Goal: Information Seeking & Learning: Learn about a topic

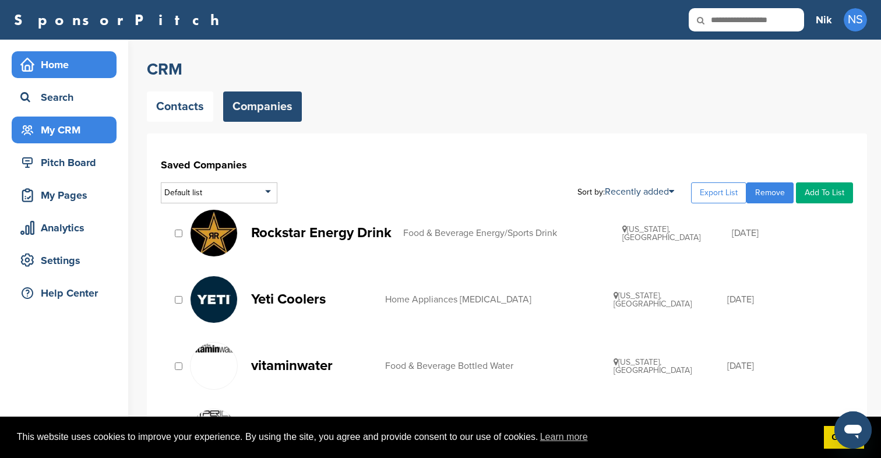
click at [35, 65] on div "Home" at bounding box center [66, 64] width 99 height 21
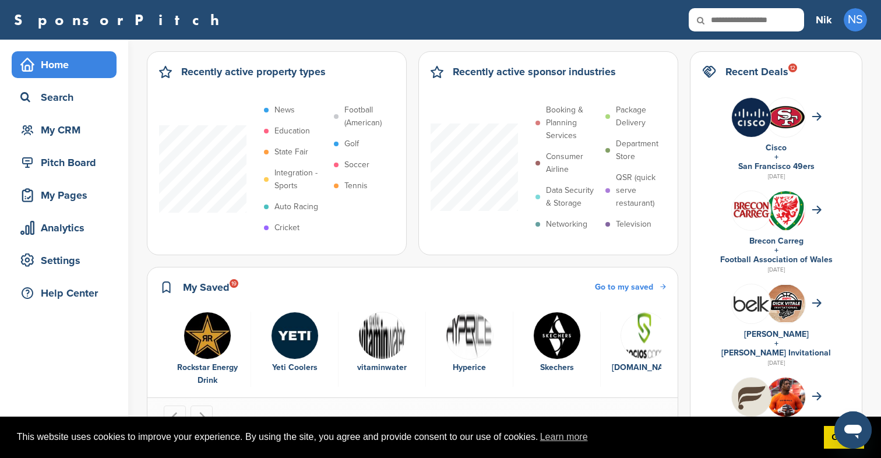
scroll to position [52, 0]
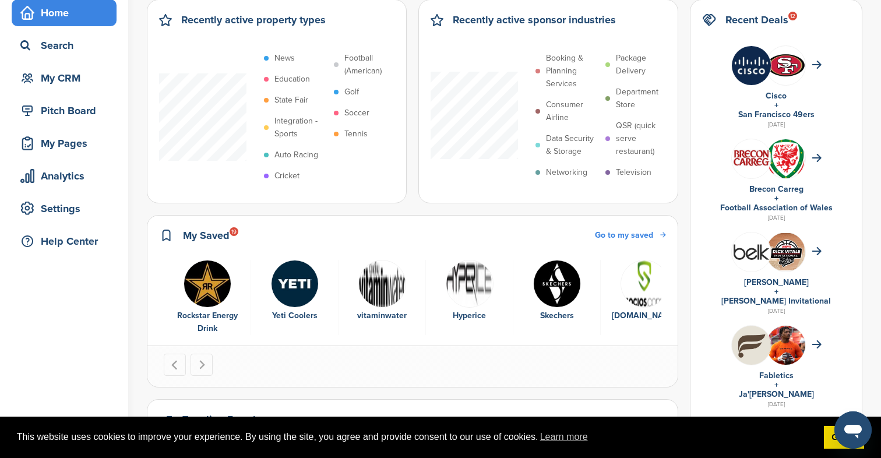
click at [666, 236] on link "Go to my saved" at bounding box center [630, 235] width 71 height 13
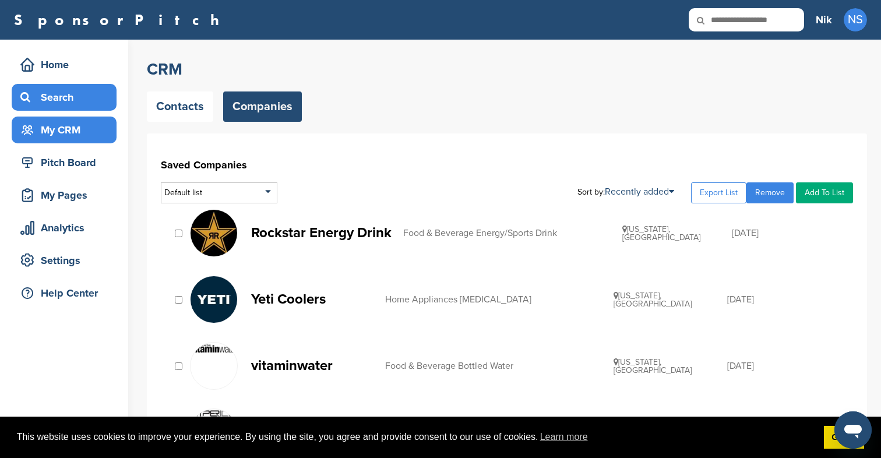
click at [73, 97] on div "Search" at bounding box center [66, 97] width 99 height 21
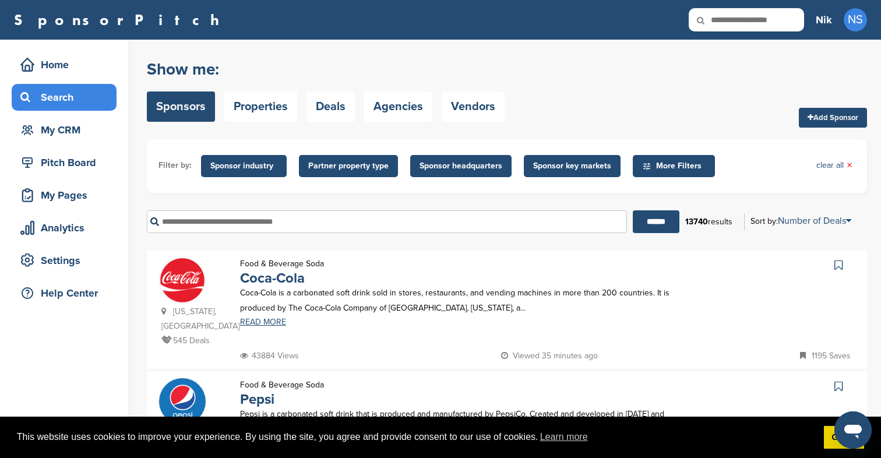
click at [192, 104] on link "Sponsors" at bounding box center [181, 106] width 68 height 30
click at [510, 221] on input "text" at bounding box center [387, 221] width 480 height 23
click at [319, 222] on input "text" at bounding box center [387, 221] width 480 height 23
click at [255, 165] on span "Sponsor industry" at bounding box center [243, 166] width 67 height 13
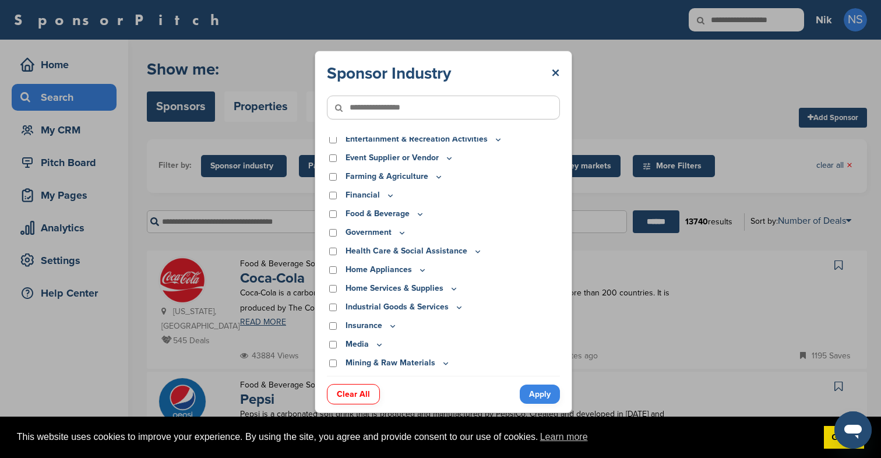
scroll to position [121, 0]
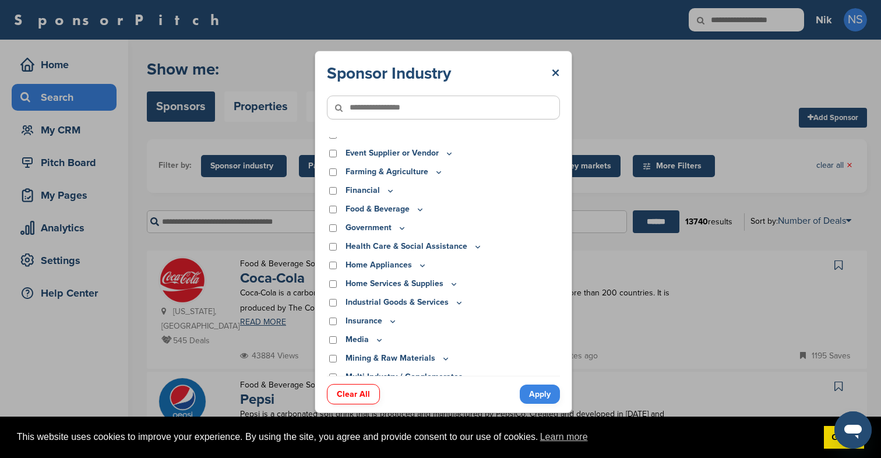
click at [334, 214] on div "Food & Beverage" at bounding box center [443, 209] width 233 height 13
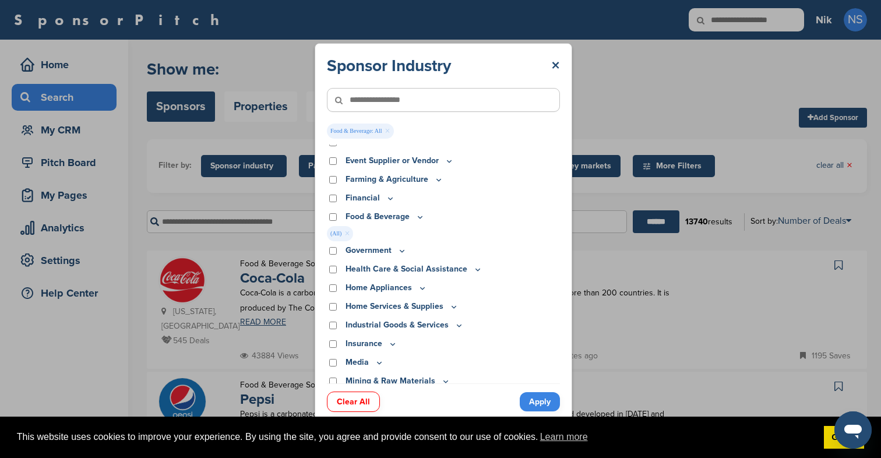
click at [550, 401] on link "Apply" at bounding box center [539, 401] width 40 height 19
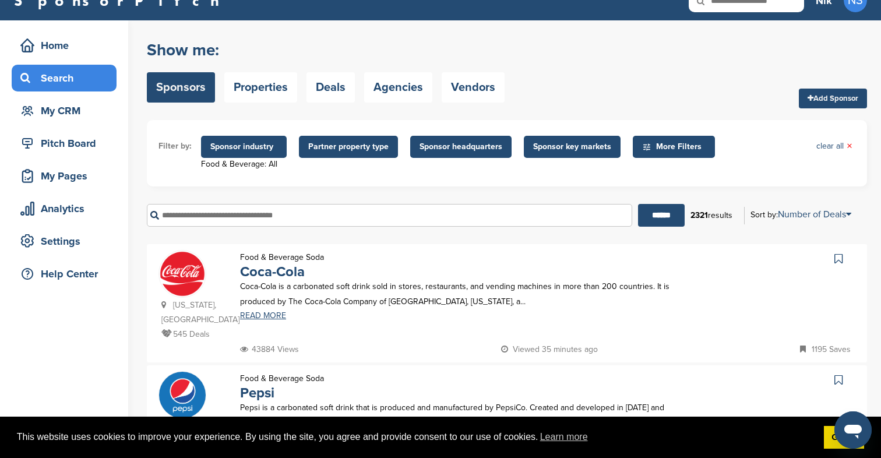
scroll to position [19, 0]
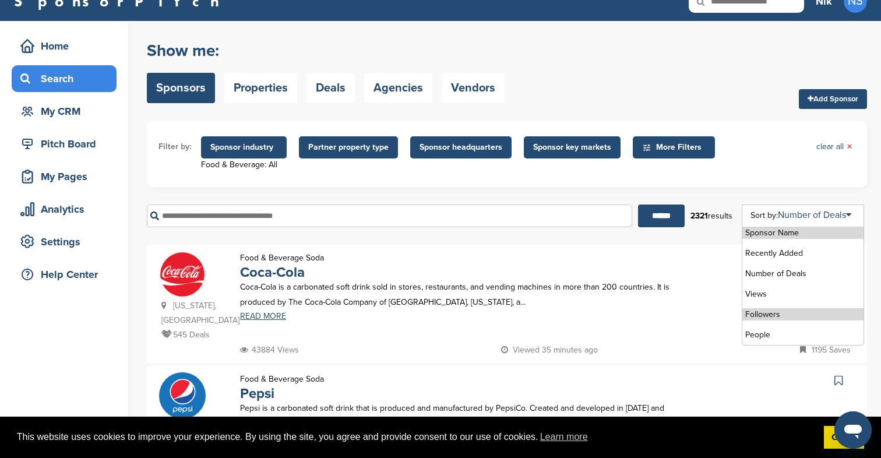
click at [767, 314] on li "Followers" at bounding box center [802, 314] width 121 height 12
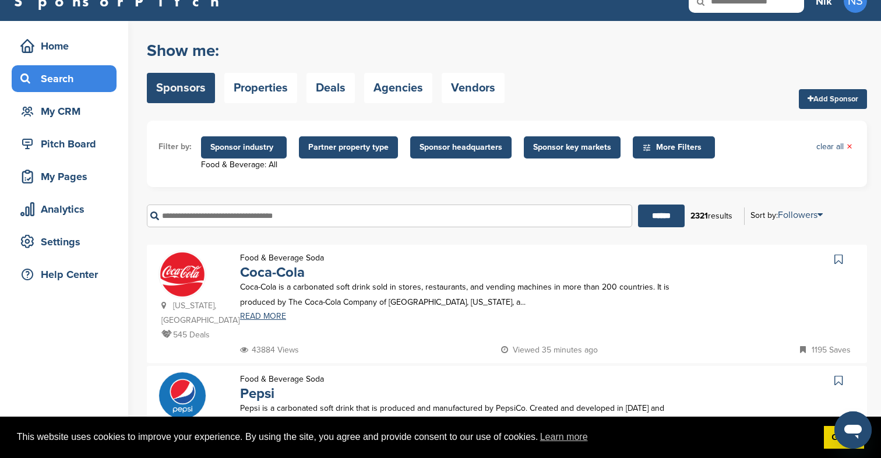
scroll to position [0, 0]
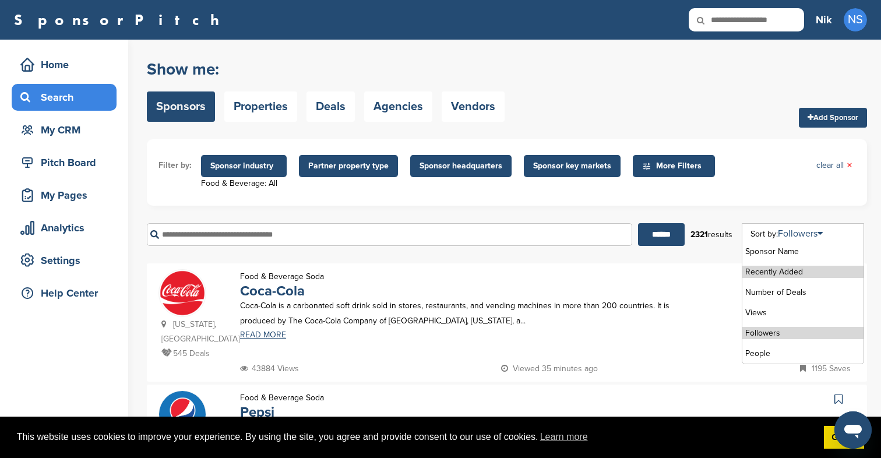
click at [781, 274] on li "Recently Added" at bounding box center [802, 272] width 121 height 12
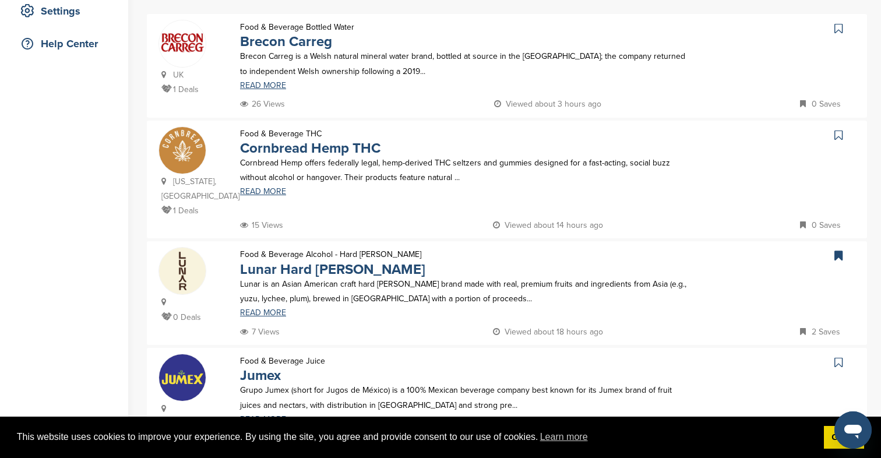
scroll to position [255, 0]
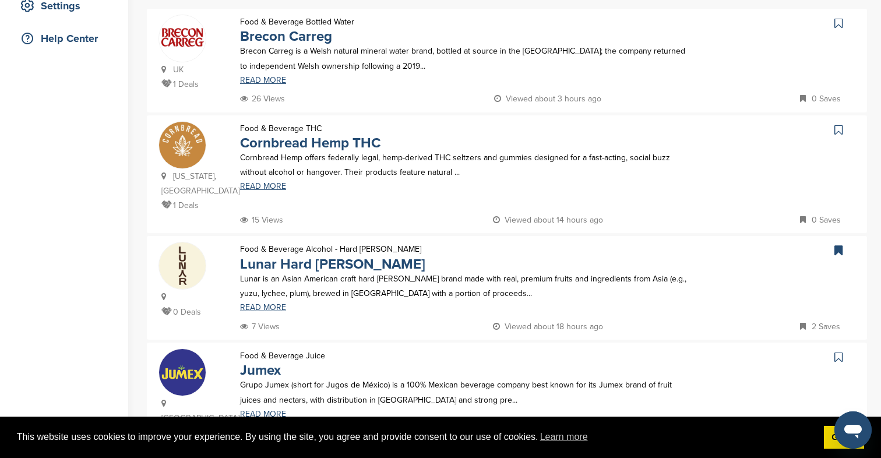
drag, startPoint x: 175, startPoint y: 72, endPoint x: 196, endPoint y: 72, distance: 20.4
click at [196, 72] on p "UK" at bounding box center [194, 69] width 67 height 15
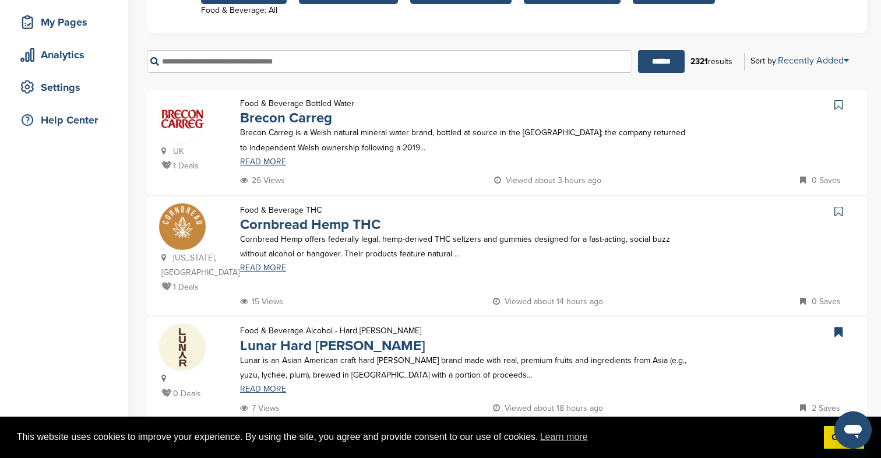
scroll to position [174, 0]
click at [203, 158] on p "UK" at bounding box center [194, 150] width 67 height 15
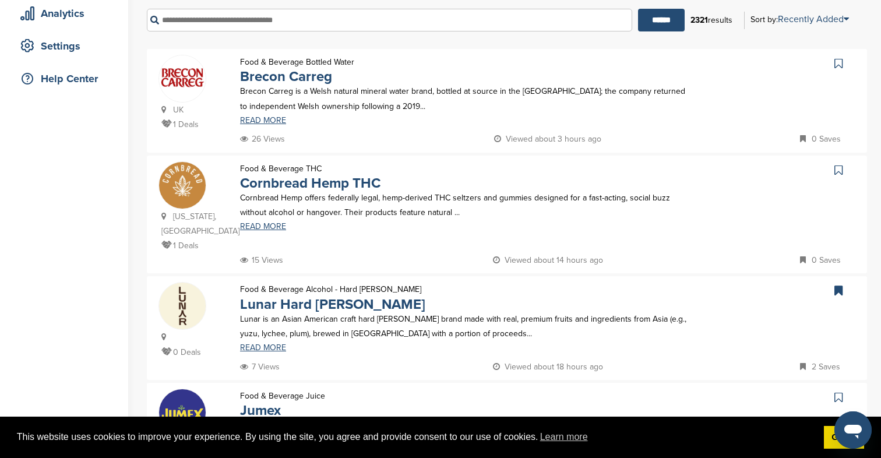
scroll to position [217, 0]
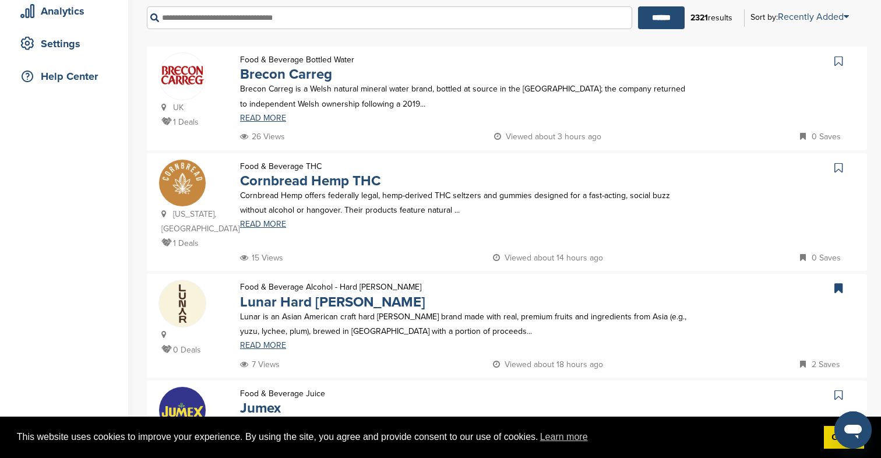
drag, startPoint x: 171, startPoint y: 109, endPoint x: 185, endPoint y: 109, distance: 14.6
click at [185, 109] on p "UK" at bounding box center [194, 107] width 67 height 15
click at [217, 111] on p "UK" at bounding box center [194, 107] width 67 height 15
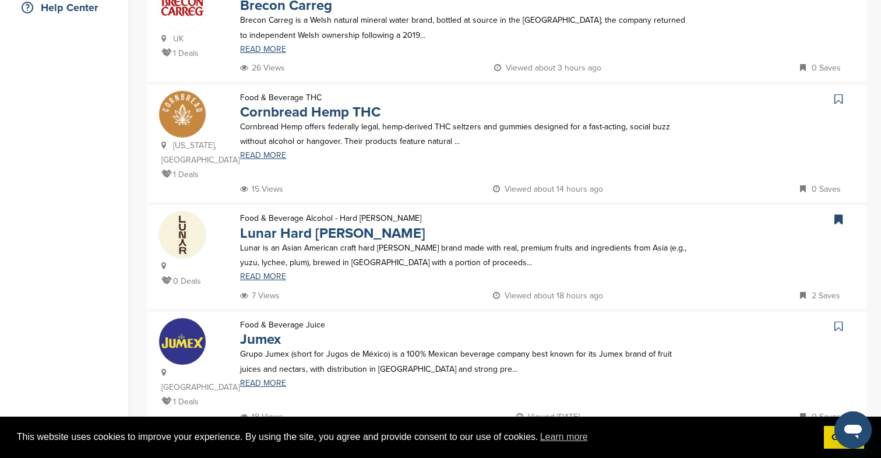
scroll to position [295, 0]
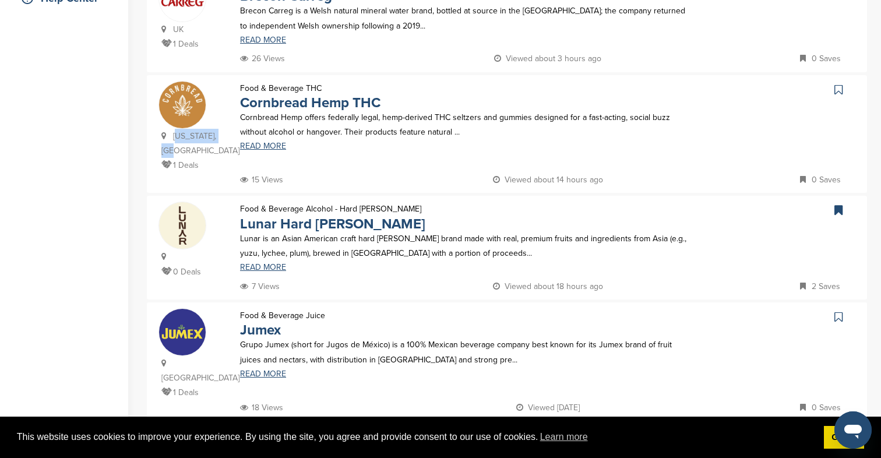
drag, startPoint x: 175, startPoint y: 137, endPoint x: 218, endPoint y: 150, distance: 45.1
click at [218, 150] on p "Louisiana, USA" at bounding box center [194, 143] width 67 height 29
click at [271, 139] on p "Cornbread Hemp offers federally legal, hemp-derived THC seltzers and gummies de…" at bounding box center [463, 124] width 447 height 29
click at [271, 145] on link "READ MORE" at bounding box center [463, 146] width 447 height 8
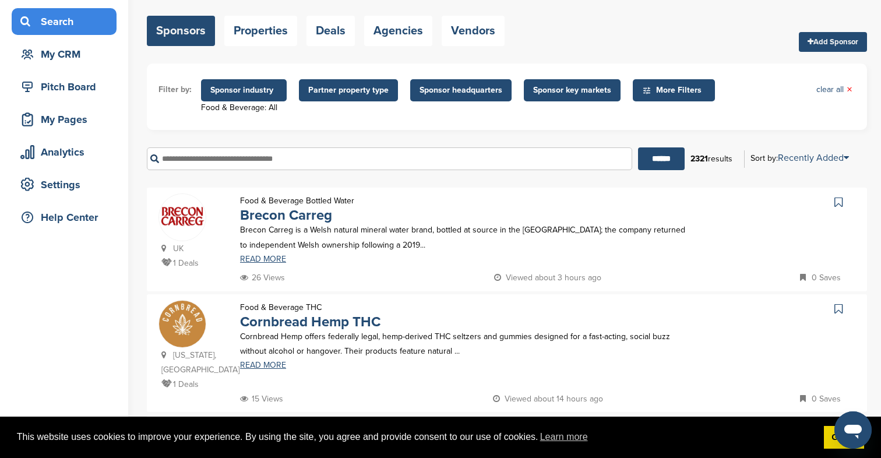
scroll to position [0, 0]
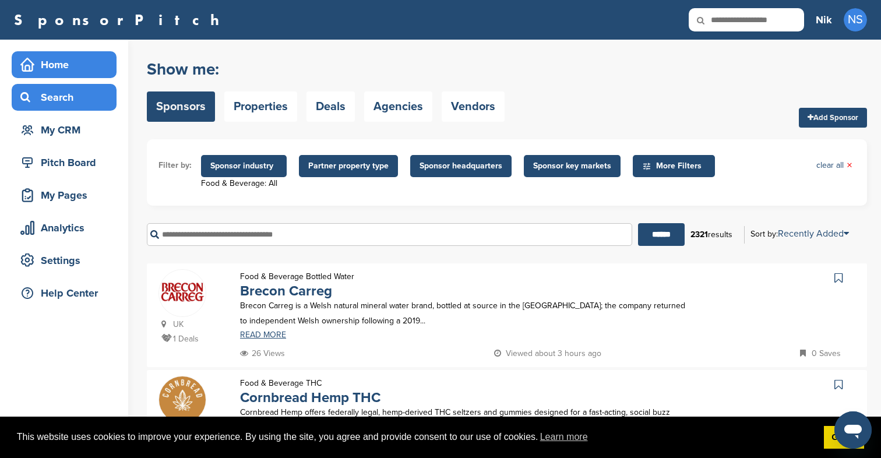
click at [80, 69] on div "Home" at bounding box center [66, 64] width 99 height 21
click at [61, 66] on div "Home" at bounding box center [66, 64] width 99 height 21
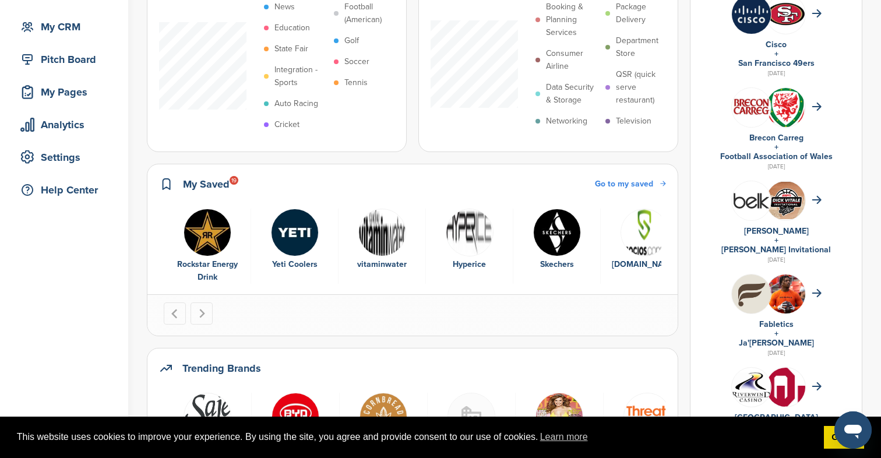
scroll to position [108, 0]
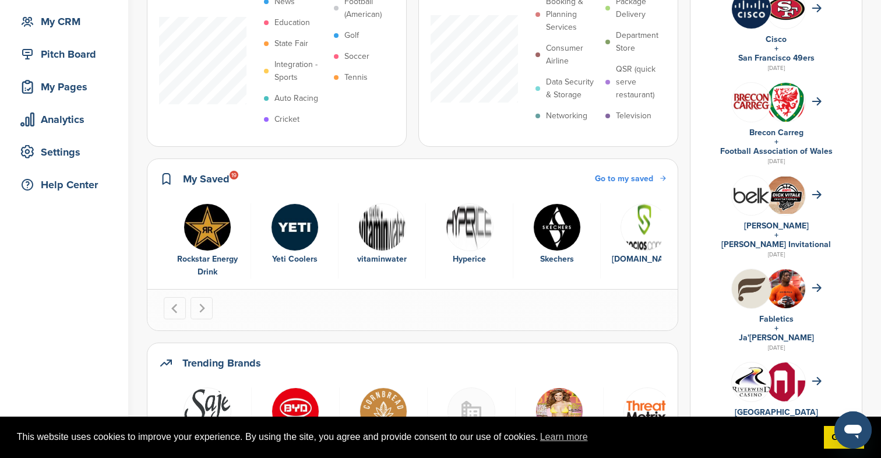
click at [653, 179] on span "Go to my saved" at bounding box center [624, 179] width 58 height 10
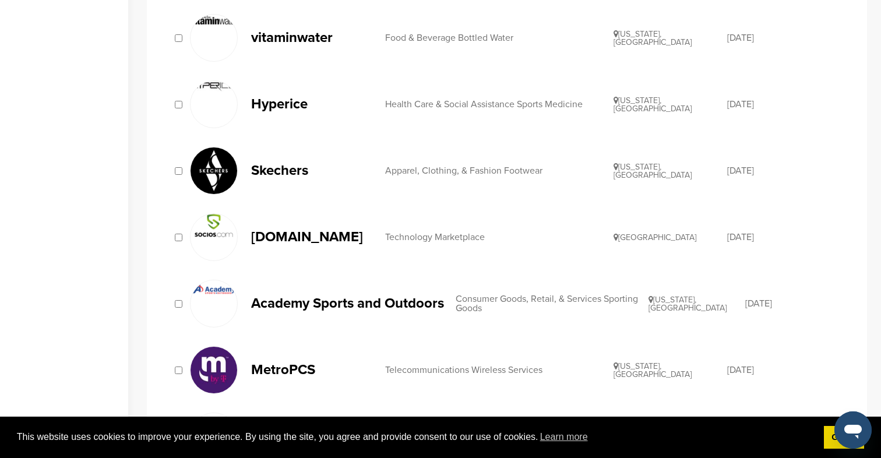
scroll to position [411, 0]
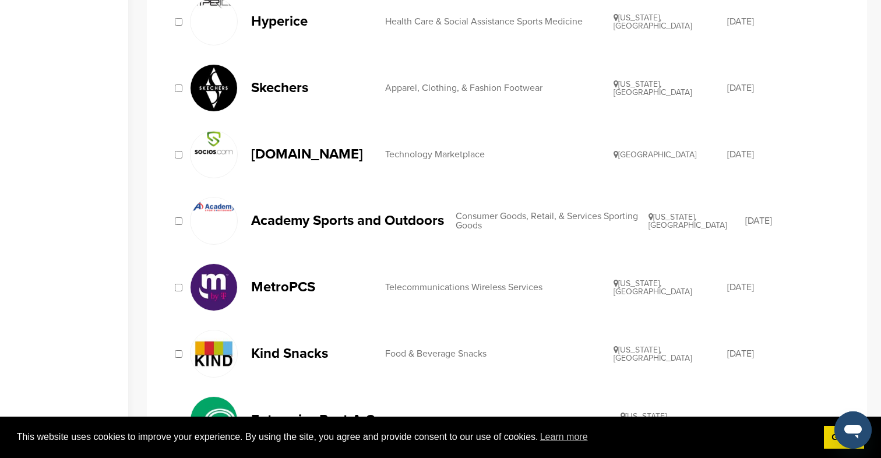
click at [278, 289] on p "MetroPCS" at bounding box center [312, 287] width 122 height 15
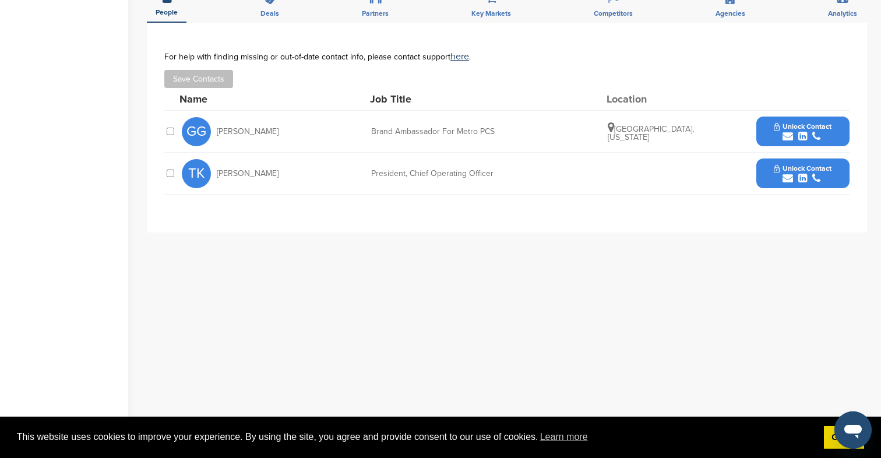
scroll to position [432, 0]
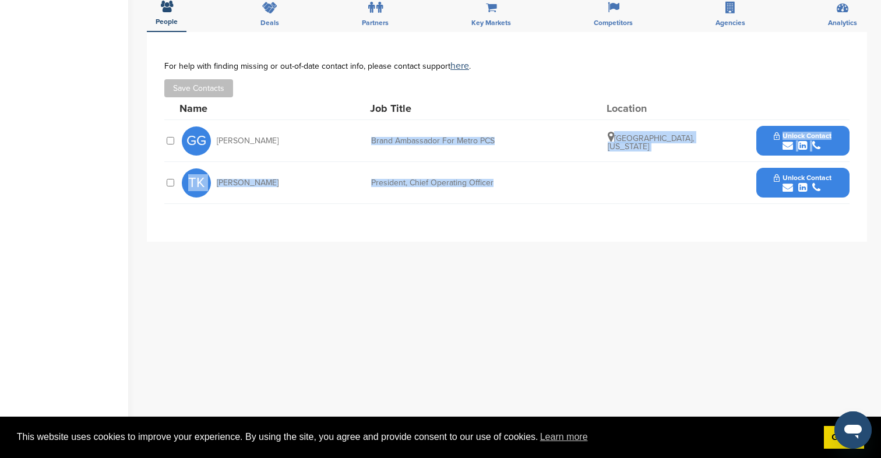
drag, startPoint x: 372, startPoint y: 131, endPoint x: 504, endPoint y: 170, distance: 138.4
click at [505, 170] on div "Name Job Title Location [PERSON_NAME] Grail Brand Ambassador For Metro PCS [GEO…" at bounding box center [506, 150] width 685 height 107
click at [504, 179] on div "President, Chief Operating Officer" at bounding box center [458, 183] width 175 height 8
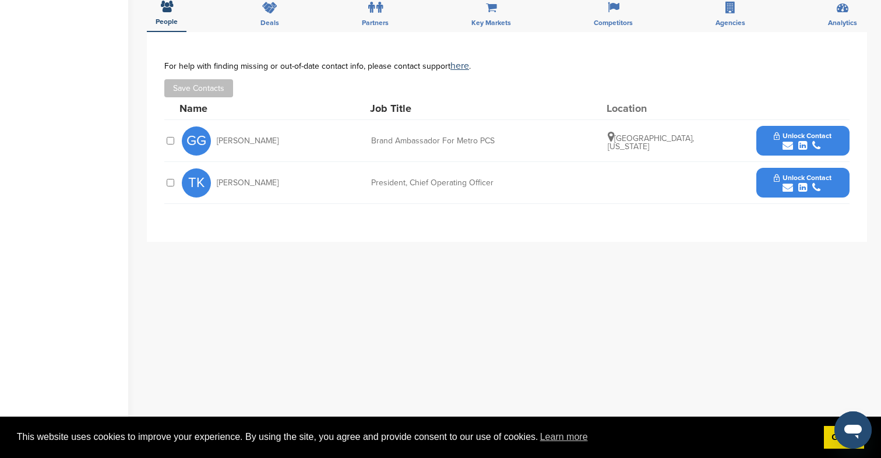
scroll to position [409, 0]
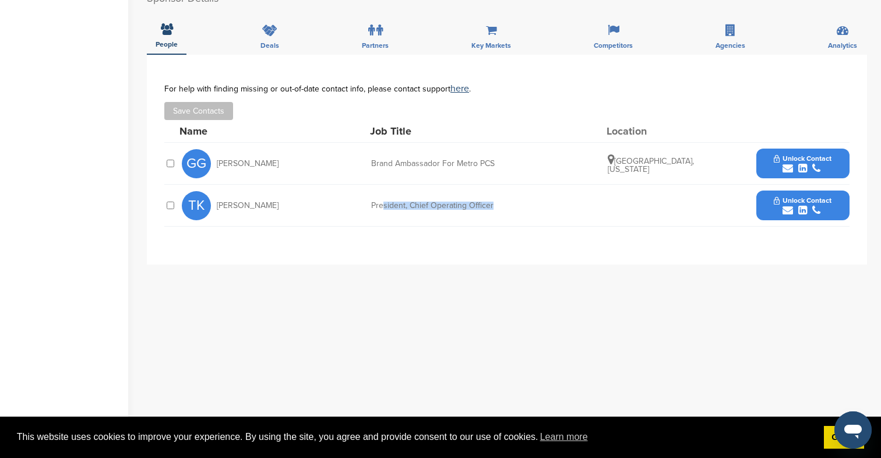
drag, startPoint x: 384, startPoint y: 193, endPoint x: 510, endPoint y: 191, distance: 125.8
click at [511, 202] on div "President, Chief Operating Officer" at bounding box center [458, 206] width 175 height 8
click at [510, 202] on div "President, Chief Operating Officer" at bounding box center [458, 206] width 175 height 8
drag, startPoint x: 369, startPoint y: 147, endPoint x: 542, endPoint y: 148, distance: 173.6
click at [542, 148] on div "GG Garrett Grail Brand Ambassador For Metro PCS Grand Junction, Colorado Unlock…" at bounding box center [515, 163] width 667 height 41
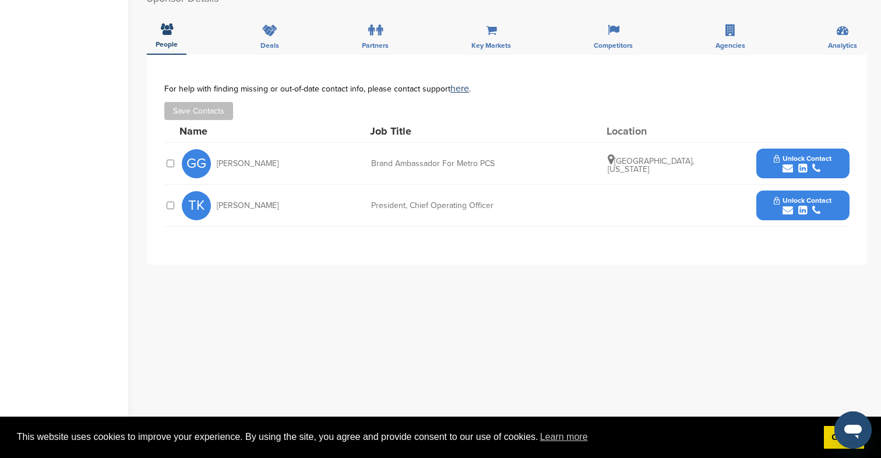
click at [504, 143] on div "GG Garrett Grail Brand Ambassador For Metro PCS Grand Junction, Colorado Unlock…" at bounding box center [515, 163] width 667 height 41
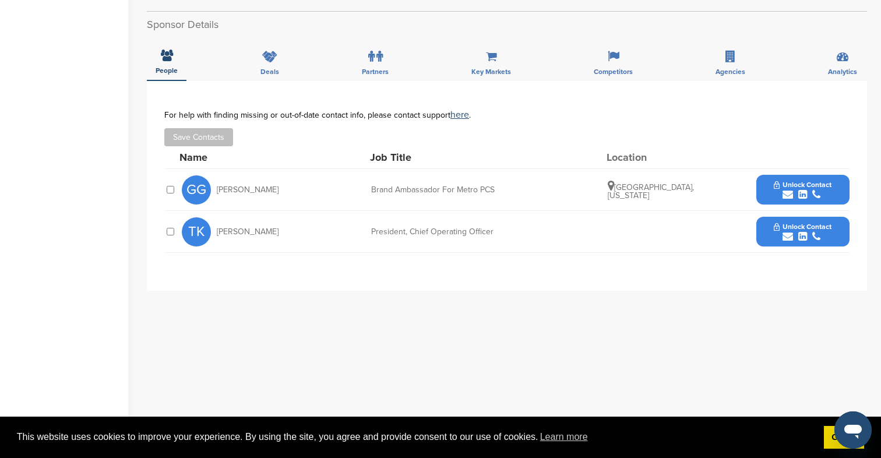
scroll to position [285, 0]
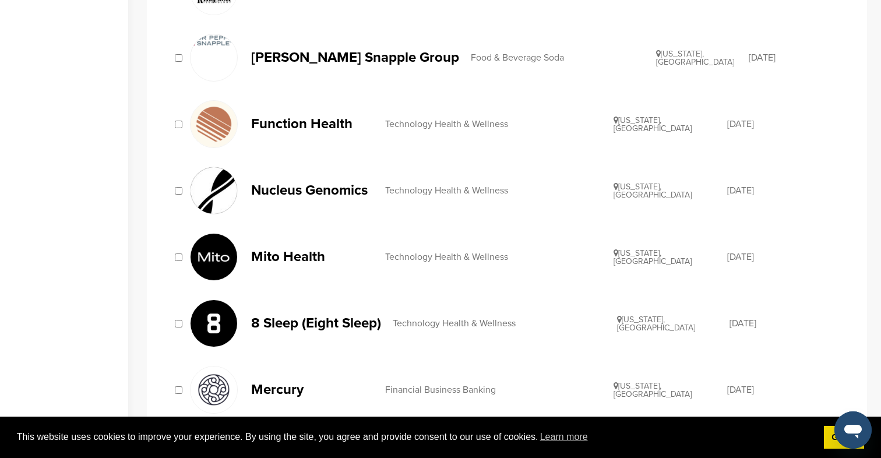
scroll to position [952, 0]
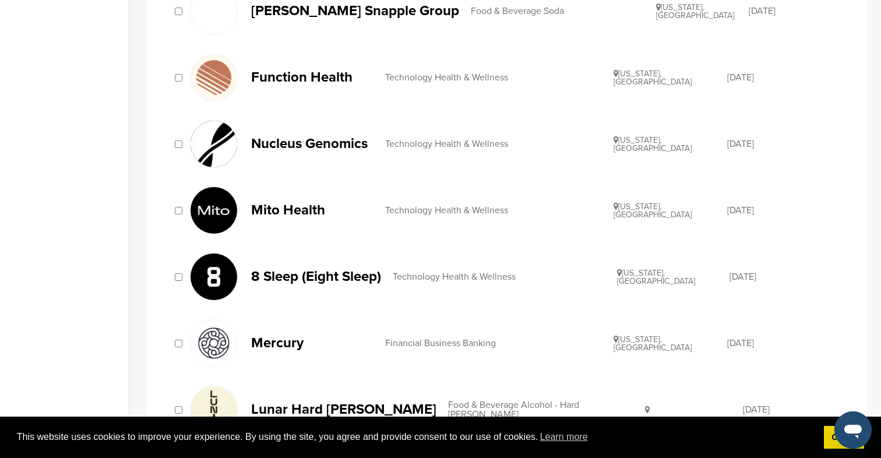
click at [346, 137] on p "Nucleus Genomics" at bounding box center [312, 143] width 122 height 15
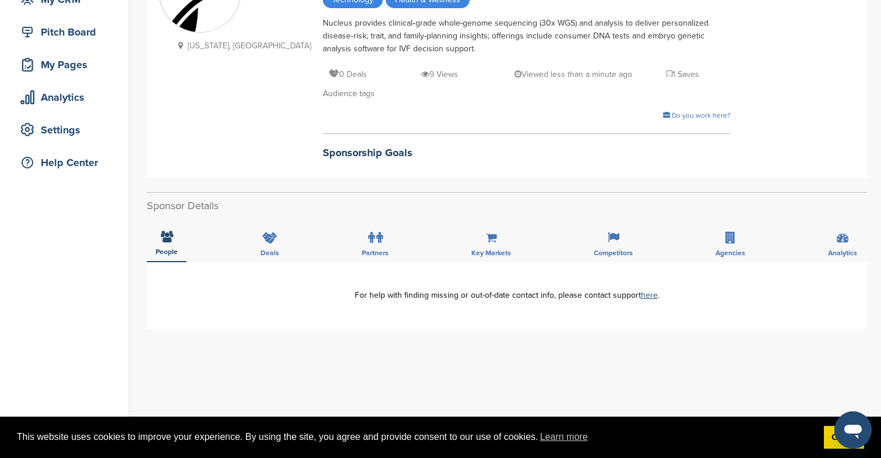
scroll to position [126, 0]
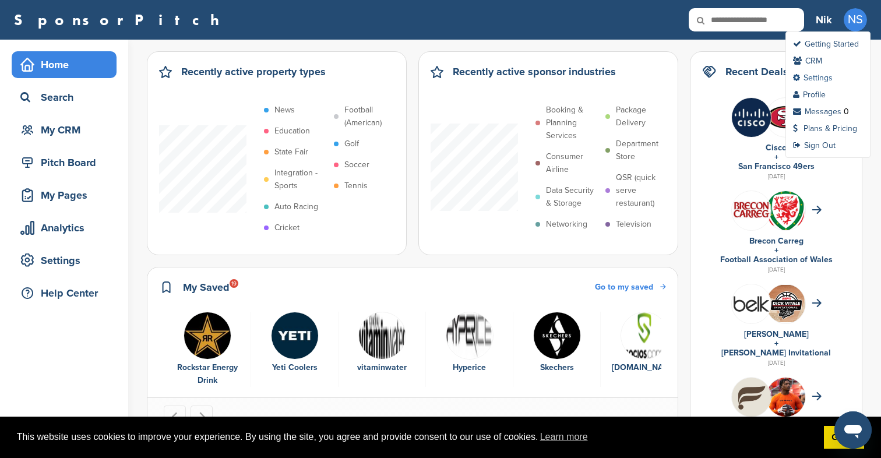
click at [822, 77] on link "Settings" at bounding box center [813, 78] width 40 height 10
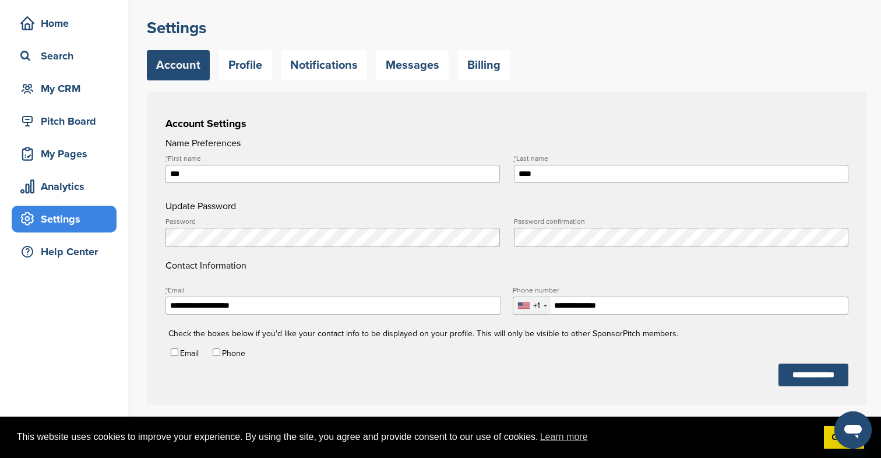
scroll to position [42, 0]
click at [158, 229] on div "**********" at bounding box center [507, 247] width 720 height 313
click at [270, 217] on form "**********" at bounding box center [506, 261] width 683 height 250
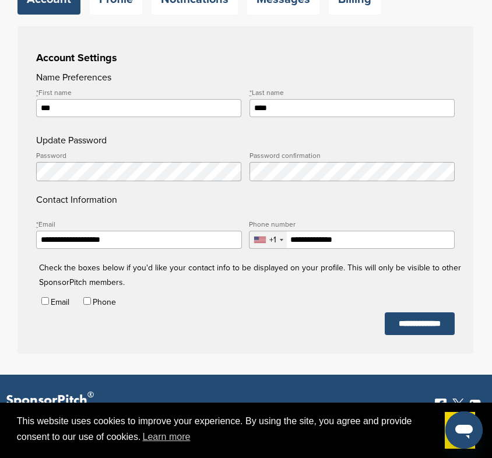
scroll to position [0, 0]
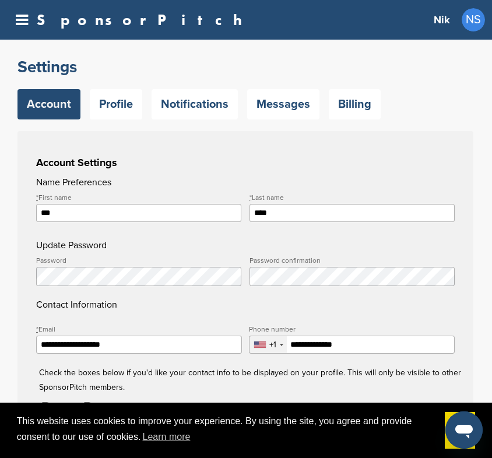
click at [47, 16] on link "SponsorPitch" at bounding box center [143, 19] width 213 height 15
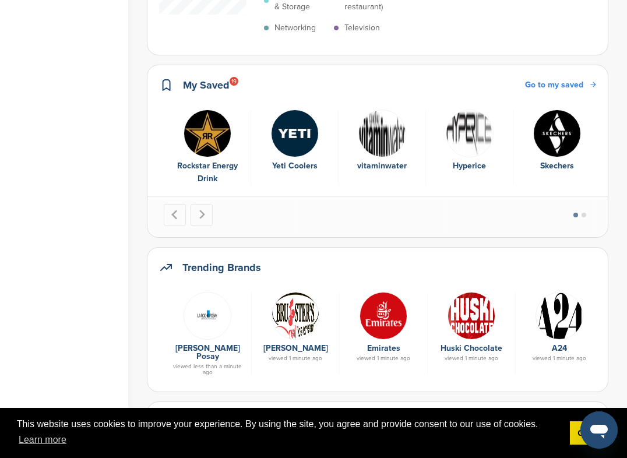
scroll to position [266, 0]
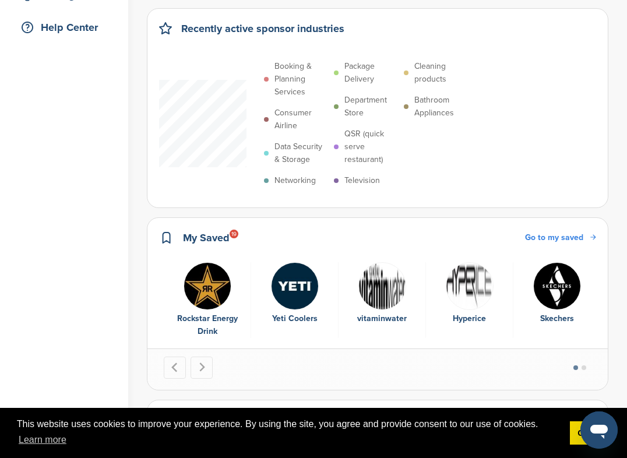
click at [491, 232] on link "Go to my saved" at bounding box center [560, 237] width 71 height 13
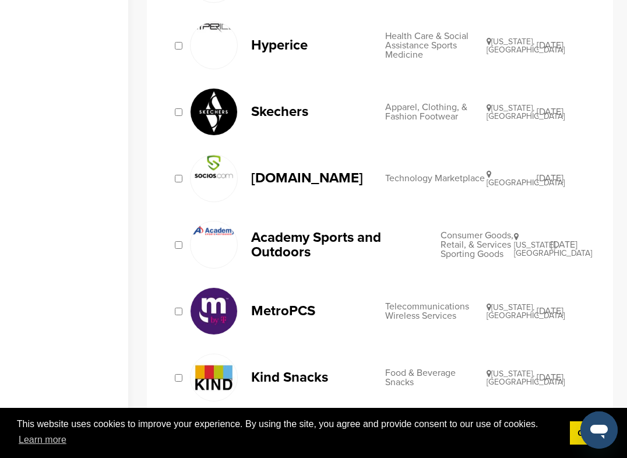
scroll to position [506, 0]
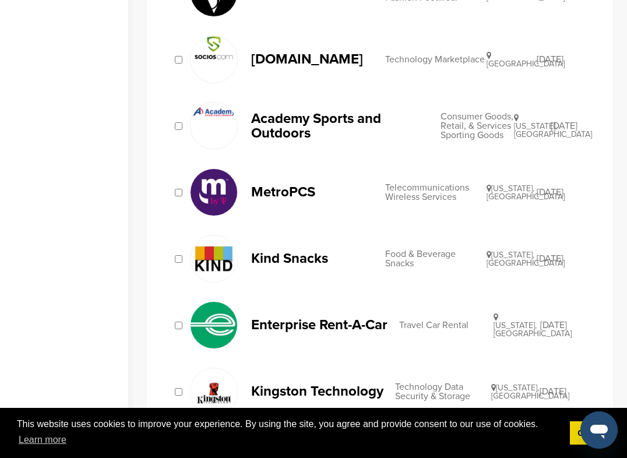
click at [289, 66] on p "Socios.com" at bounding box center [312, 59] width 122 height 15
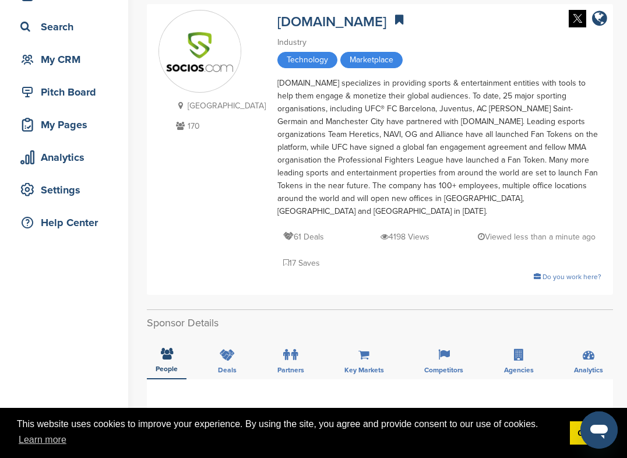
scroll to position [71, 0]
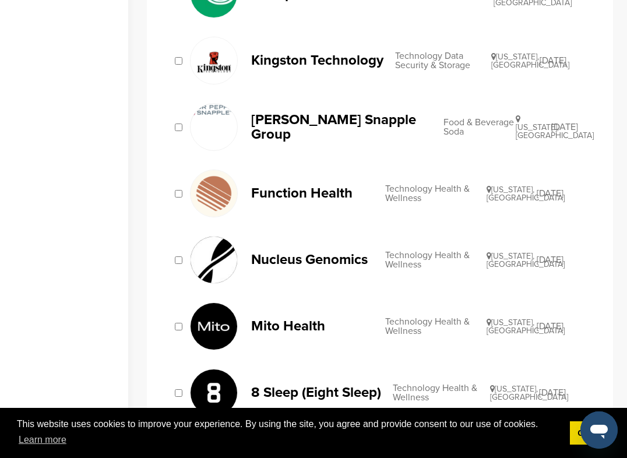
scroll to position [841, 0]
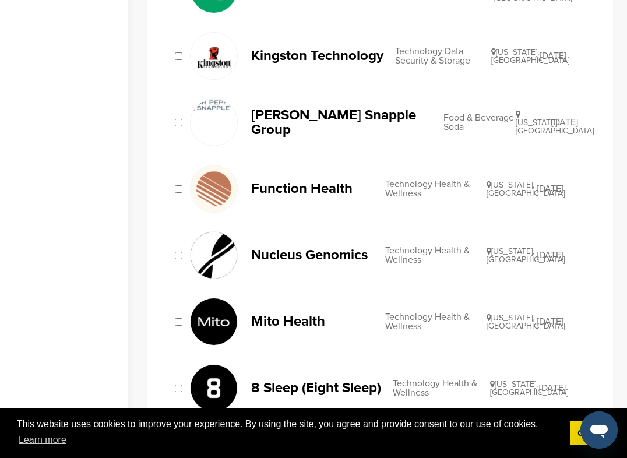
click at [330, 181] on p "Function Health" at bounding box center [312, 188] width 122 height 15
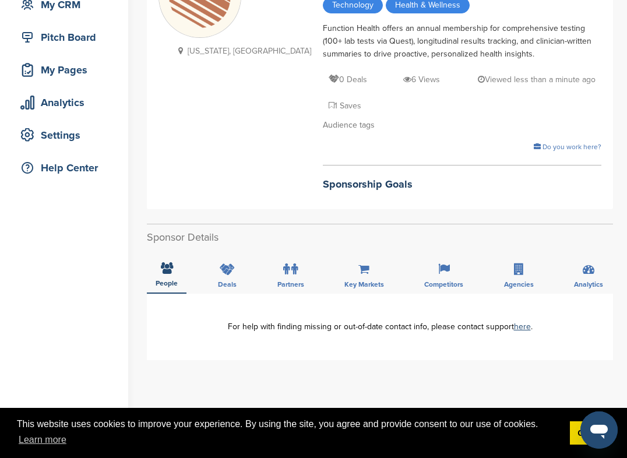
scroll to position [130, 0]
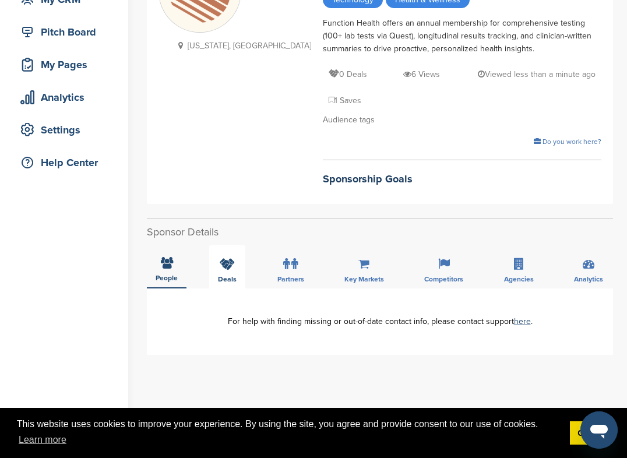
click at [231, 258] on icon at bounding box center [227, 264] width 15 height 12
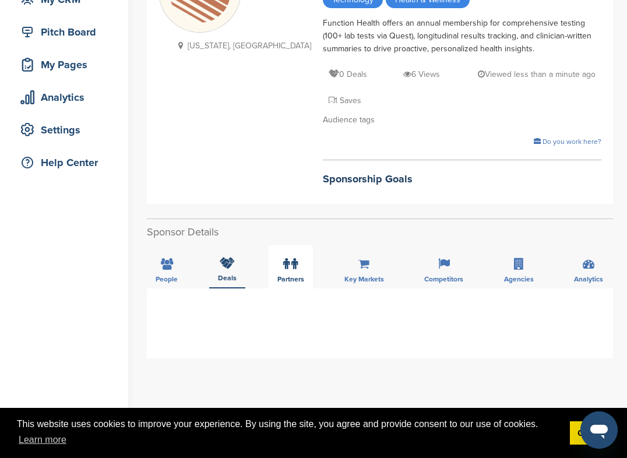
click at [298, 275] on span "Partners" at bounding box center [290, 278] width 27 height 7
click at [343, 252] on div "Key Markets" at bounding box center [363, 266] width 57 height 43
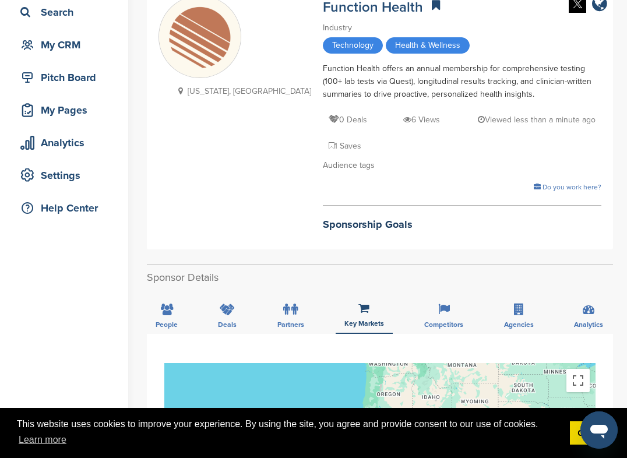
scroll to position [116, 0]
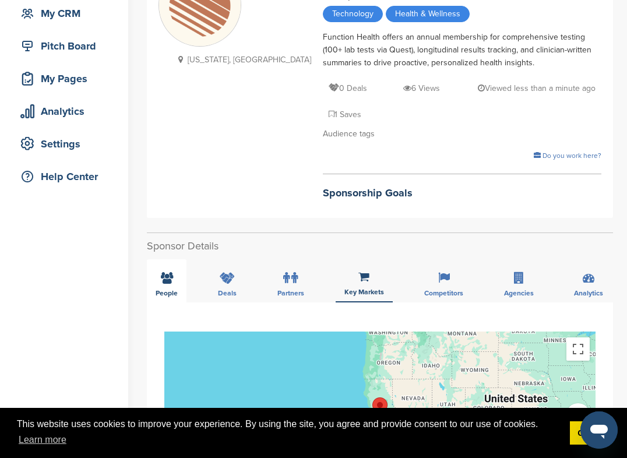
click at [172, 259] on div "People" at bounding box center [167, 280] width 40 height 43
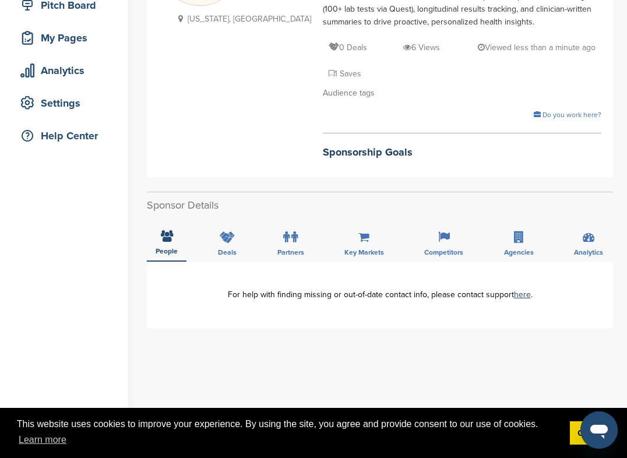
scroll to position [174, 0]
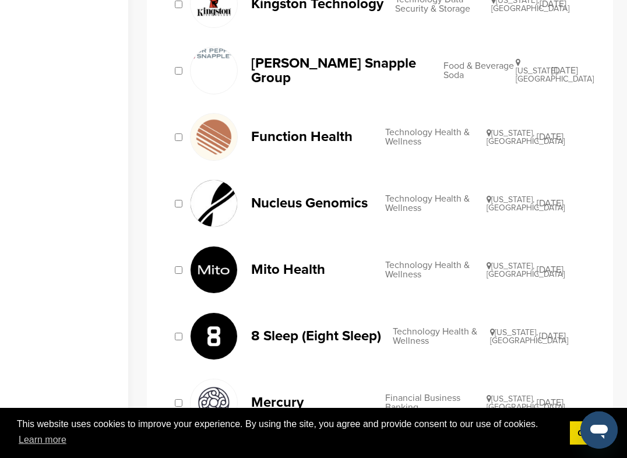
scroll to position [894, 0]
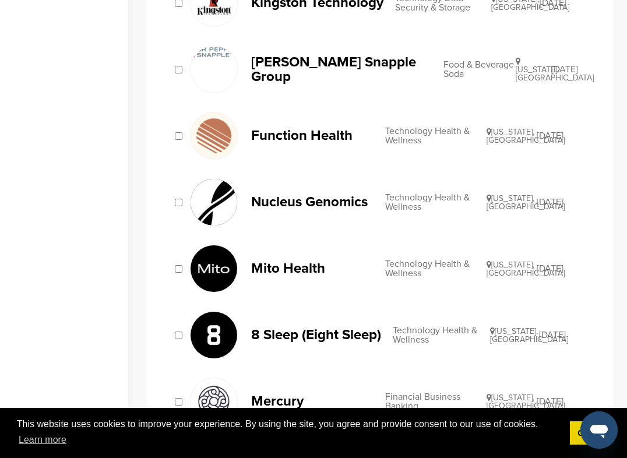
click at [335, 200] on p "Nucleus Genomics" at bounding box center [312, 202] width 122 height 15
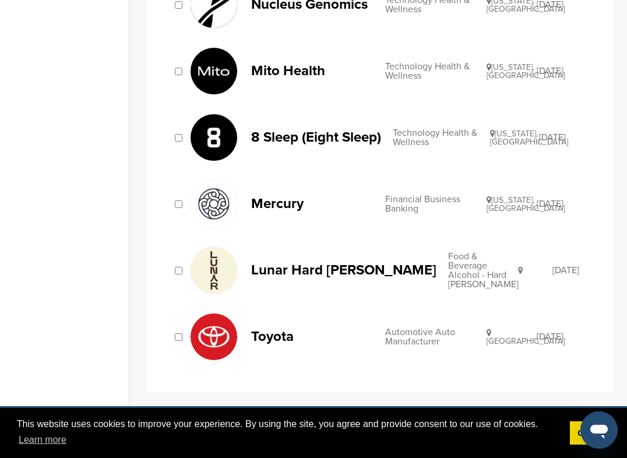
scroll to position [1108, 0]
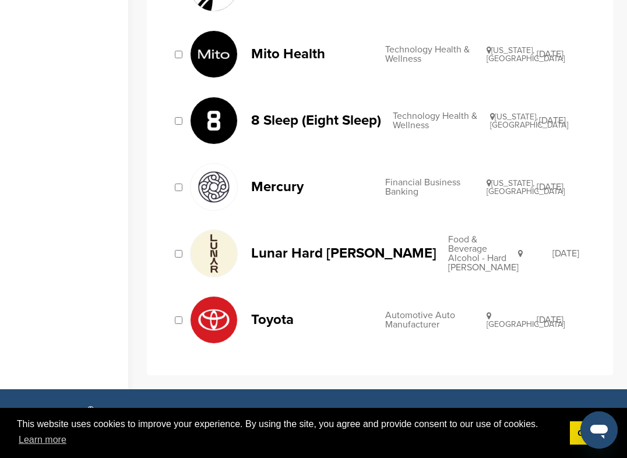
click at [277, 55] on p "Mito Health" at bounding box center [312, 54] width 122 height 15
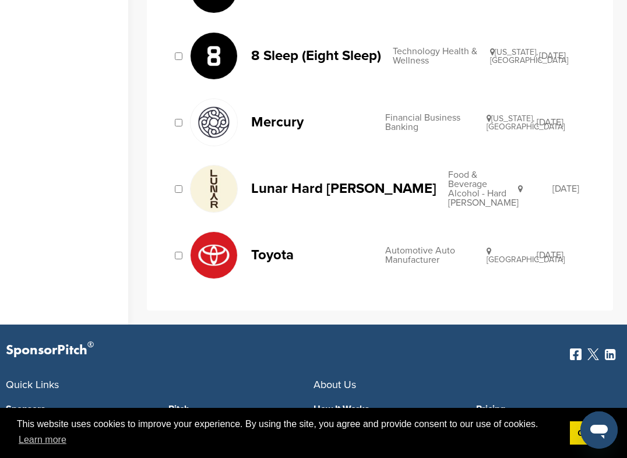
scroll to position [1187, 0]
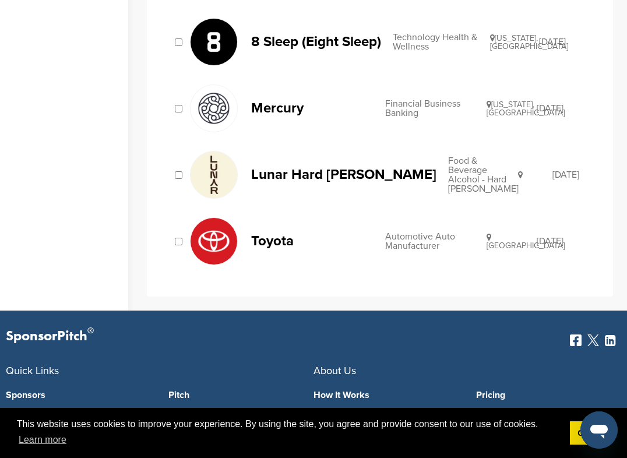
click at [323, 176] on p "Lunar Hard Seltzer" at bounding box center [343, 174] width 185 height 15
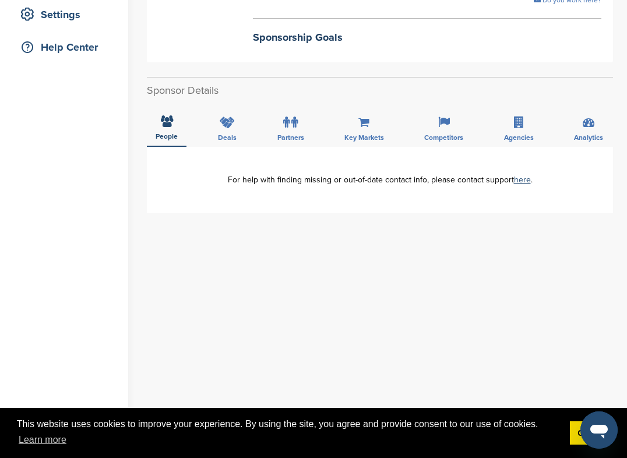
scroll to position [257, 0]
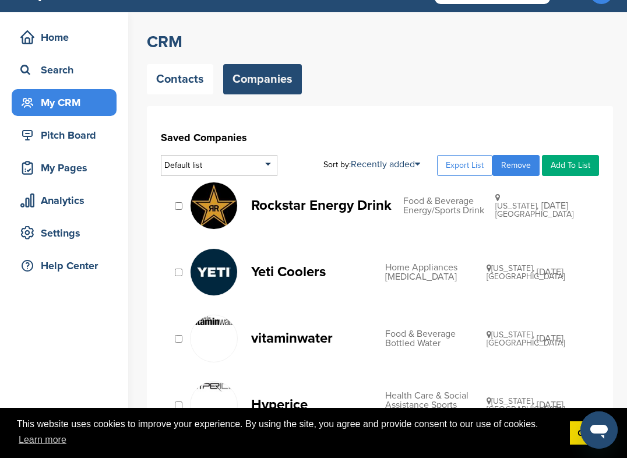
scroll to position [36, 0]
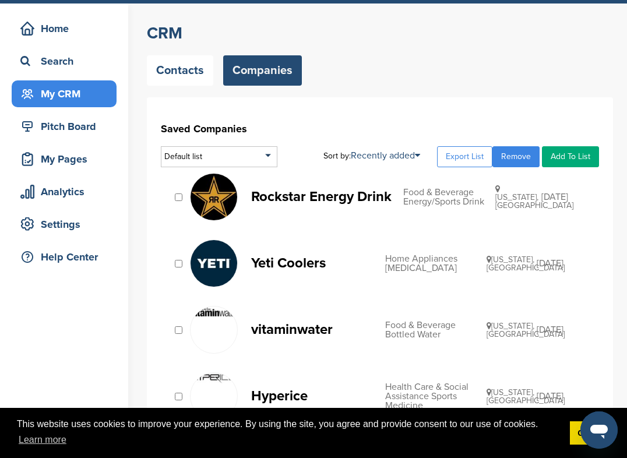
click at [107, 44] on div "Home Search My CRM" at bounding box center [64, 61] width 105 height 92
click at [100, 29] on div "Home" at bounding box center [66, 28] width 99 height 21
click at [82, 61] on div "Search" at bounding box center [66, 61] width 99 height 21
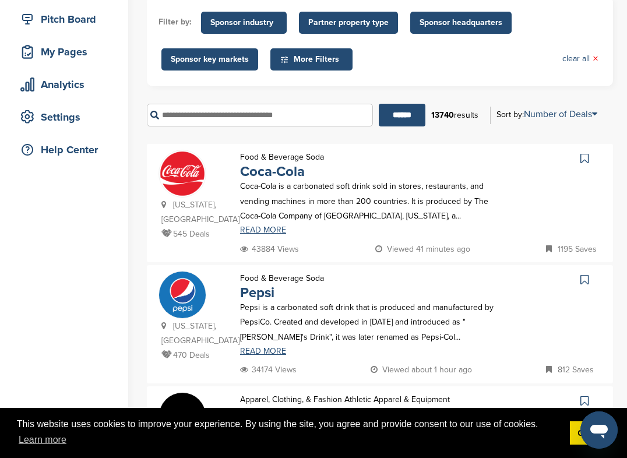
scroll to position [20, 0]
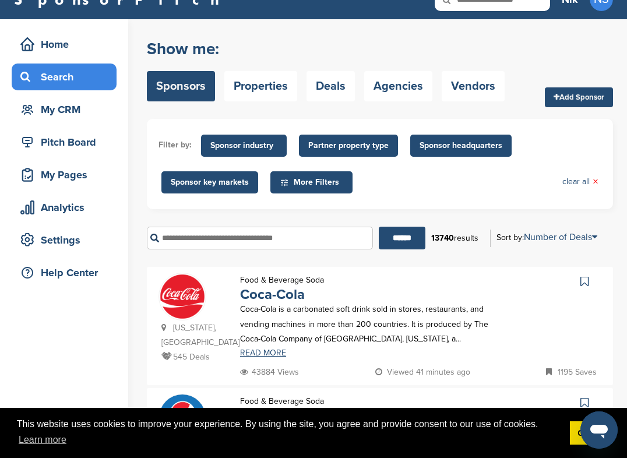
click at [245, 142] on span "Sponsor industry" at bounding box center [243, 145] width 67 height 13
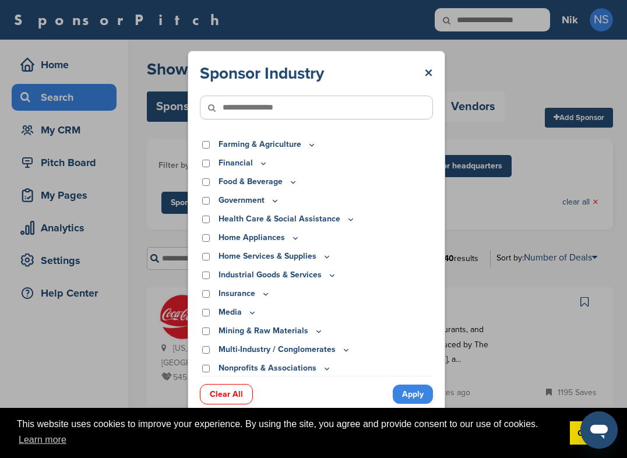
scroll to position [149, 0]
click at [244, 218] on p "Health Care & Social Assistance" at bounding box center [286, 218] width 137 height 13
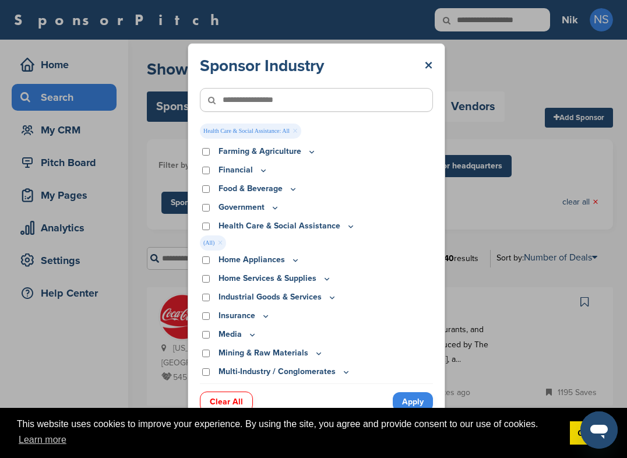
click at [416, 399] on link "Apply" at bounding box center [413, 401] width 40 height 19
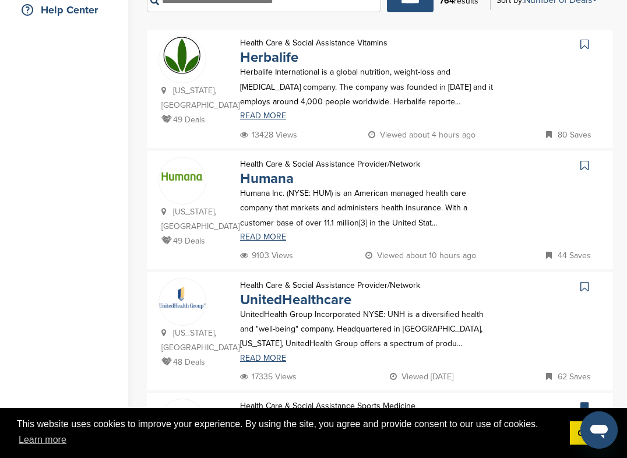
scroll to position [285, 0]
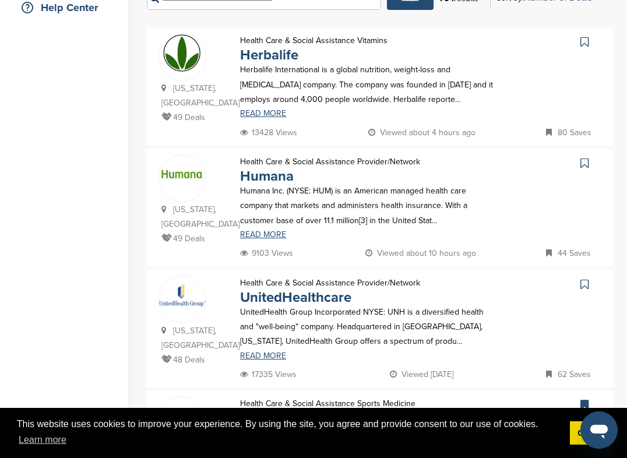
click at [194, 52] on img at bounding box center [182, 52] width 47 height 37
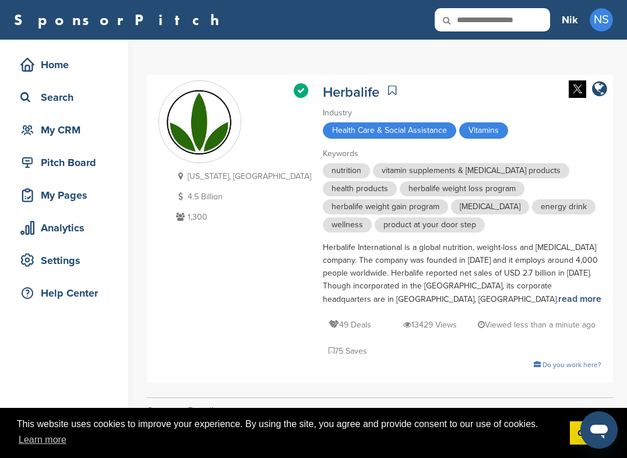
click at [388, 86] on icon at bounding box center [392, 90] width 8 height 12
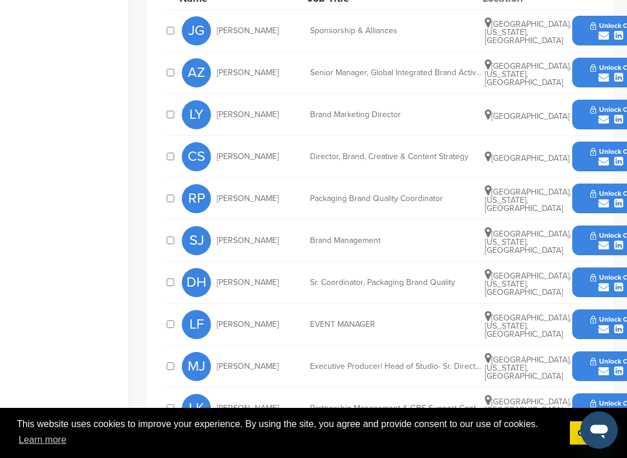
scroll to position [548, 0]
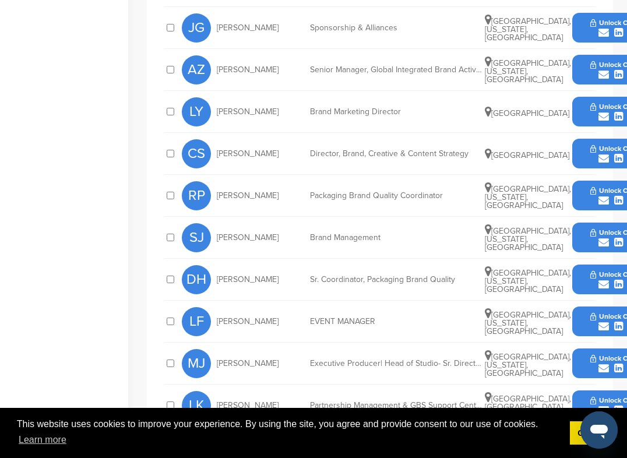
click at [453, 401] on div "Partnership Management & GBS Support Center Sr. Manager" at bounding box center [397, 405] width 175 height 8
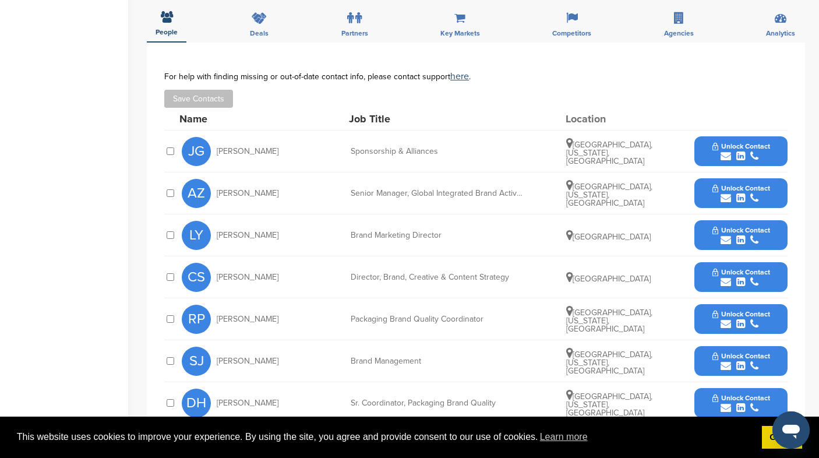
scroll to position [362, 0]
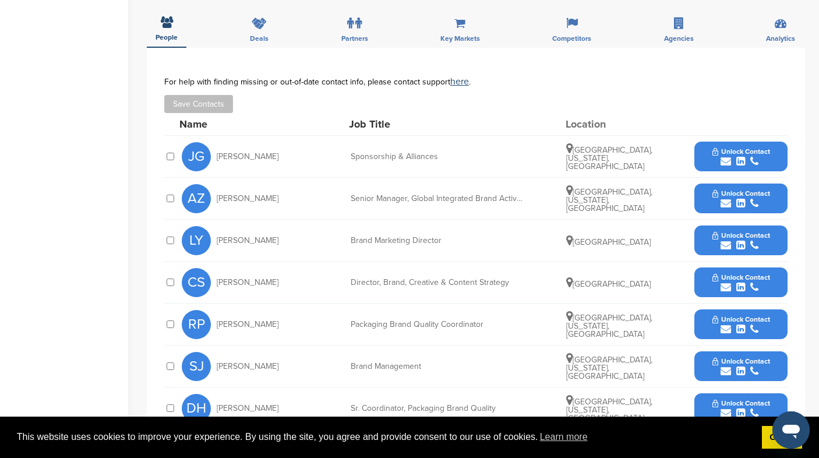
click at [626, 147] on span "Unlock Contact" at bounding box center [741, 151] width 58 height 8
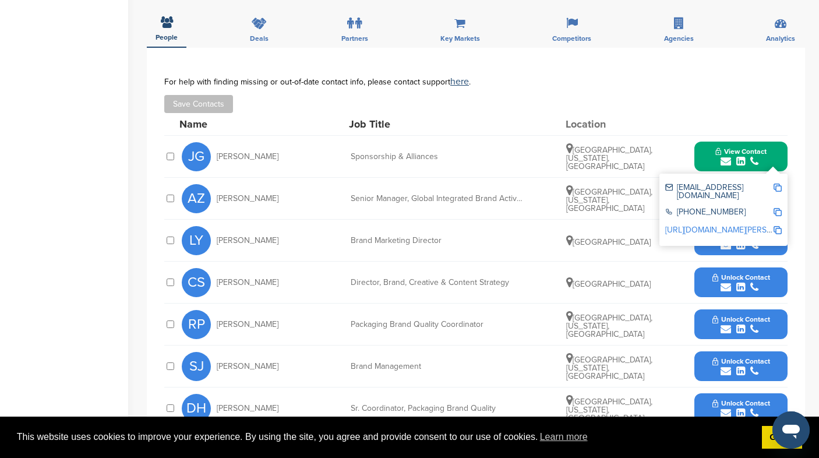
click at [626, 119] on div "Location" at bounding box center [608, 124] width 87 height 10
click at [626, 100] on div "Save Contacts" at bounding box center [475, 104] width 623 height 18
click at [626, 183] on img at bounding box center [777, 187] width 8 height 8
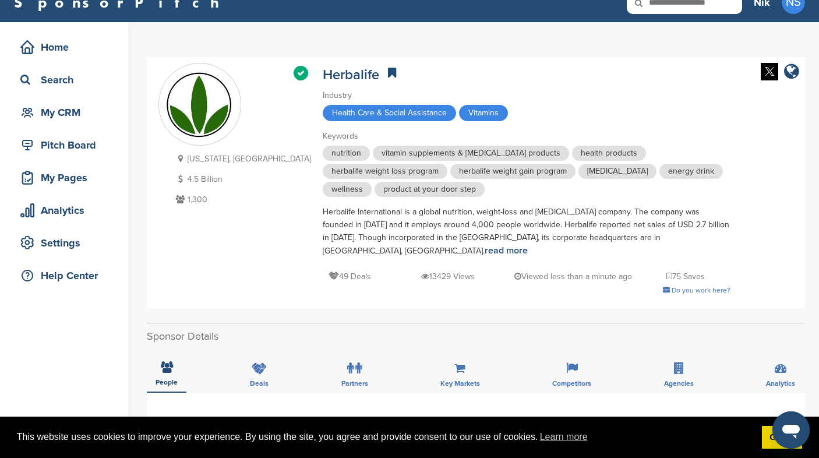
scroll to position [0, 0]
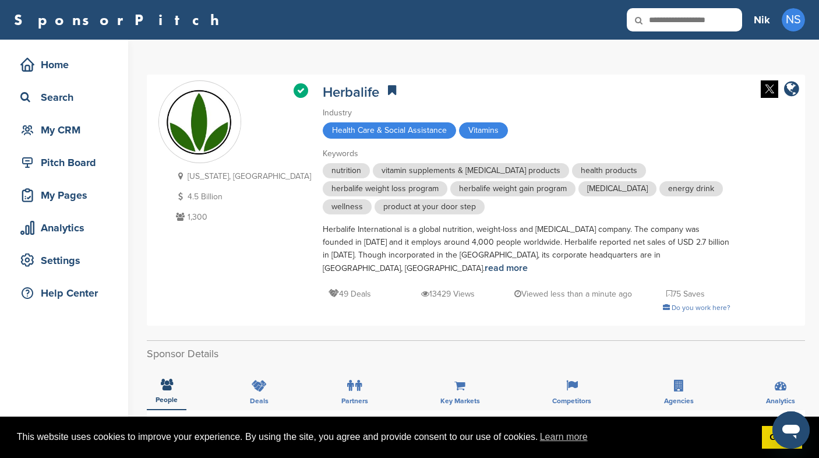
click at [62, 78] on div "Home Search My CRM" at bounding box center [64, 97] width 105 height 92
click at [62, 69] on div "Home" at bounding box center [66, 64] width 99 height 21
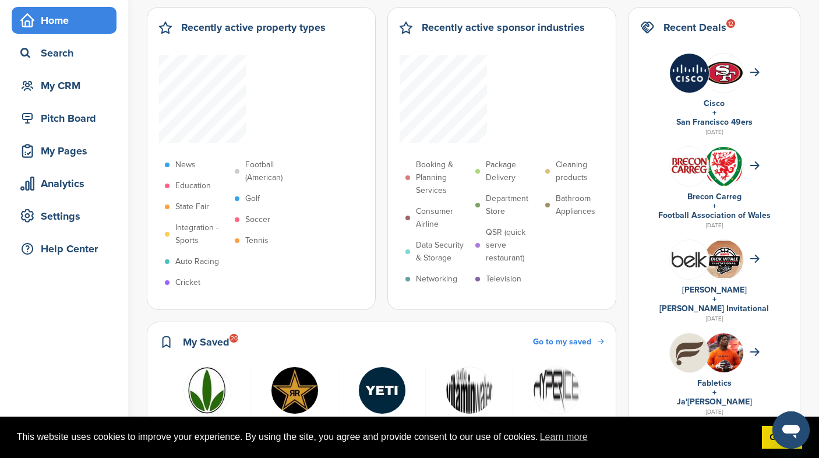
scroll to position [42, 0]
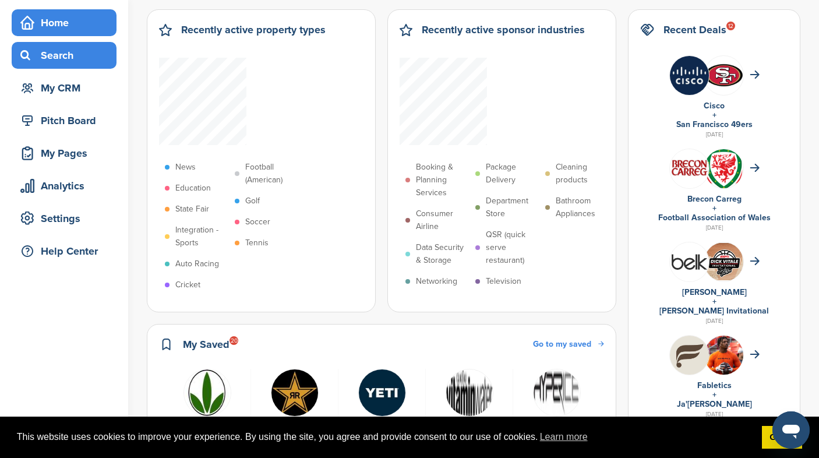
click at [72, 61] on div "Search" at bounding box center [66, 55] width 99 height 21
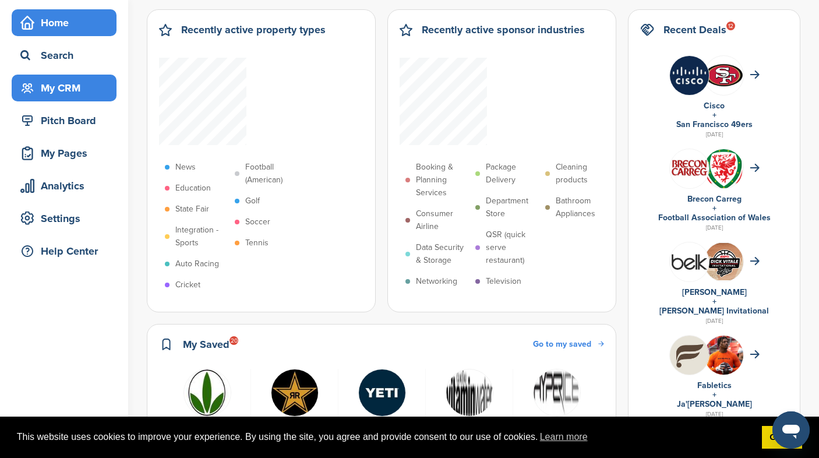
click at [97, 95] on div "My CRM" at bounding box center [66, 87] width 99 height 21
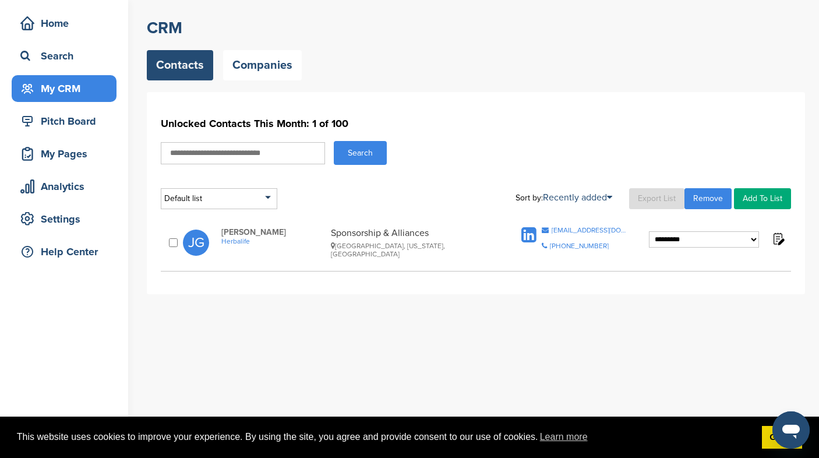
scroll to position [42, 0]
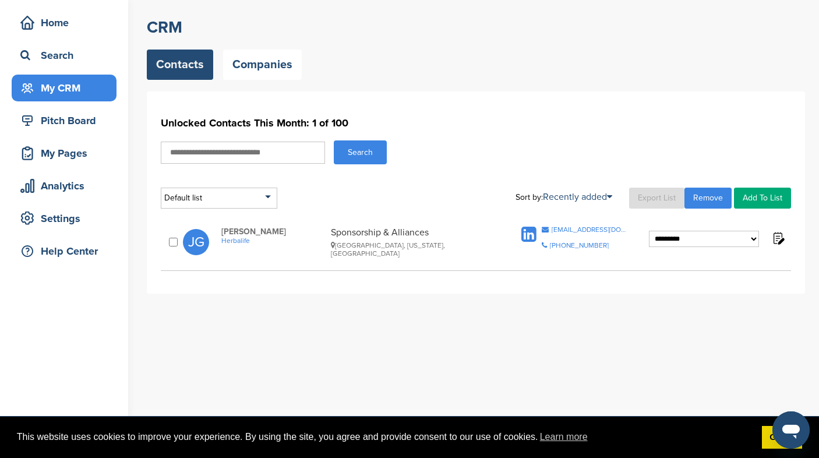
click at [84, 89] on div "My CRM" at bounding box center [66, 87] width 99 height 21
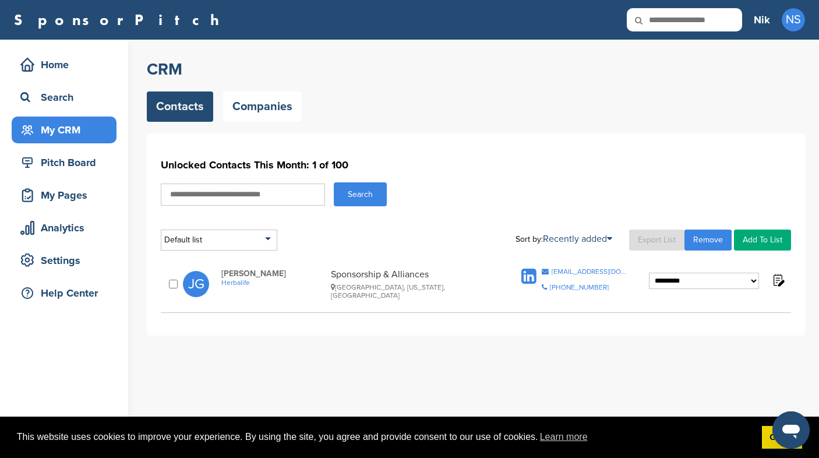
click at [555, 168] on h1 "Unlocked Contacts This Month: 1 of 100" at bounding box center [476, 164] width 630 height 21
click at [440, 195] on div "Search" at bounding box center [476, 194] width 630 height 24
click at [765, 241] on link "Add To List" at bounding box center [762, 239] width 57 height 21
click at [735, 200] on div "Search" at bounding box center [476, 194] width 630 height 24
